Goal: Transaction & Acquisition: Purchase product/service

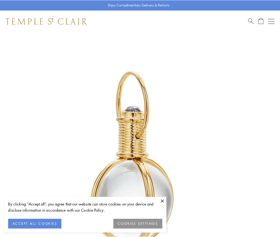
scroll to position [139, 0]
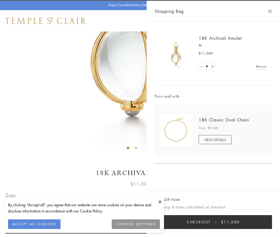
click at [214, 222] on button "Checkout $11,000" at bounding box center [213, 222] width 117 height 14
